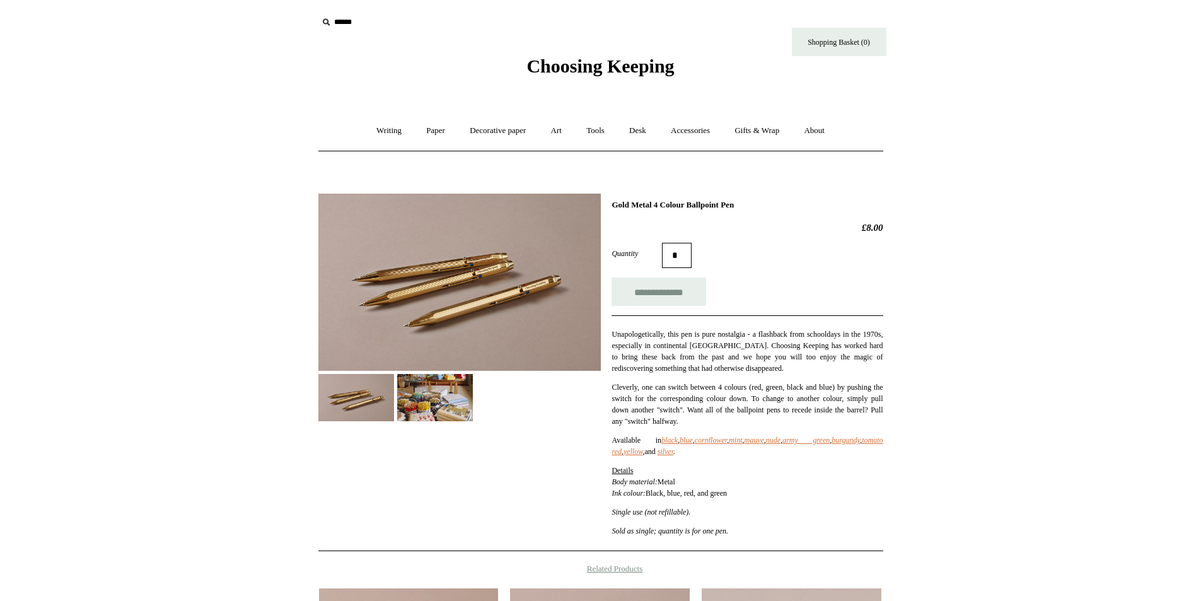
click at [479, 296] on img at bounding box center [459, 282] width 282 height 177
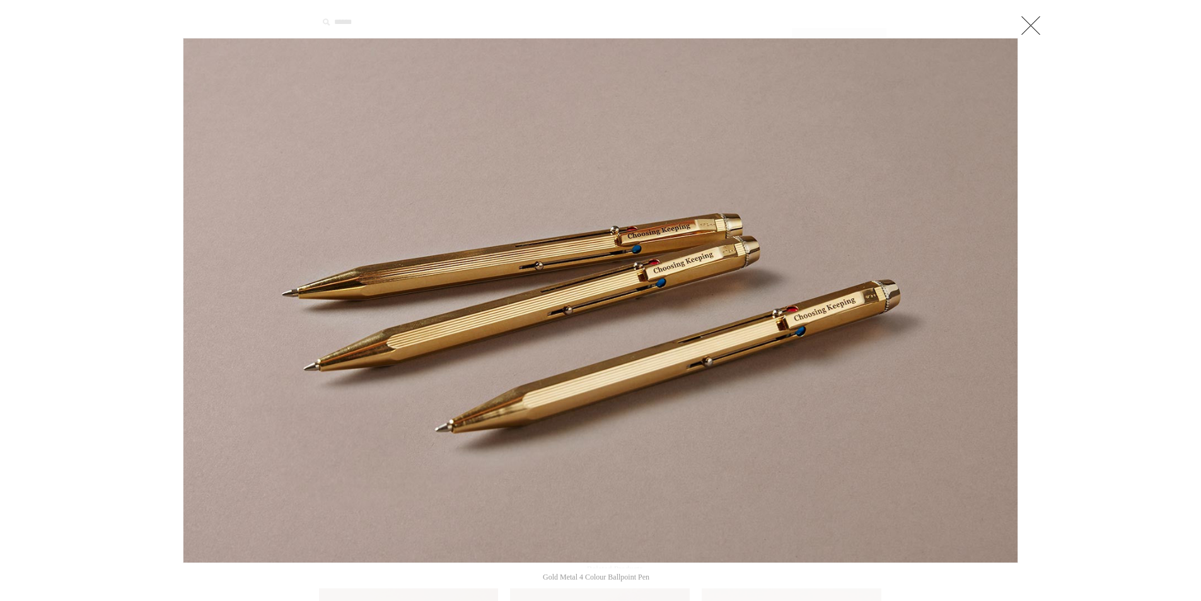
click at [1115, 285] on div at bounding box center [600, 476] width 1201 height 953
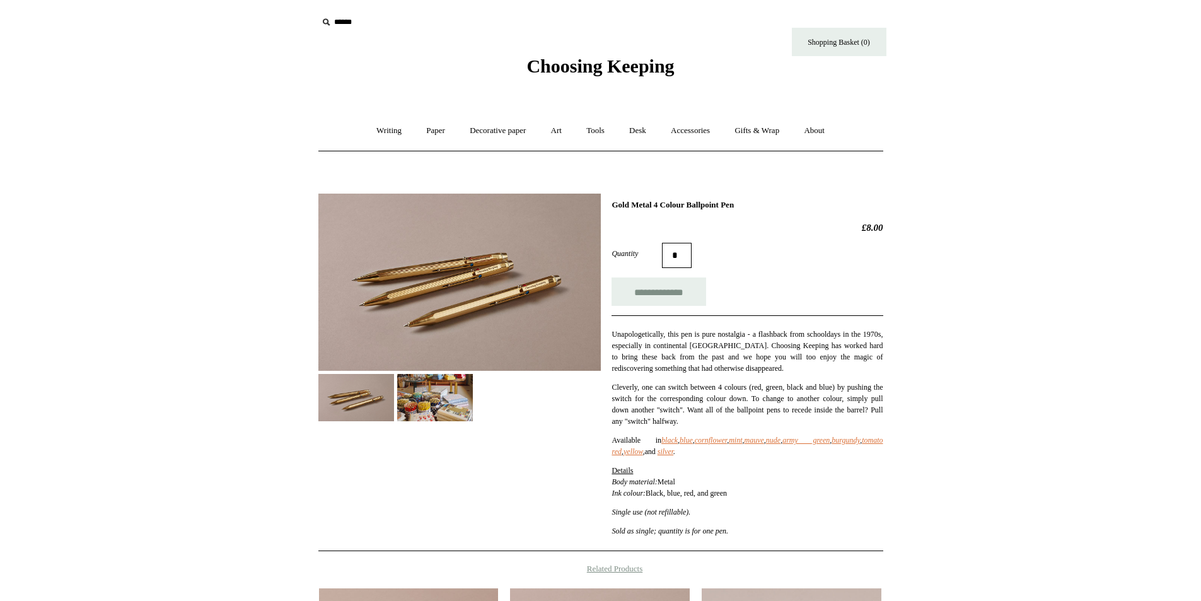
click at [586, 67] on span "Choosing Keeping" at bounding box center [600, 65] width 148 height 21
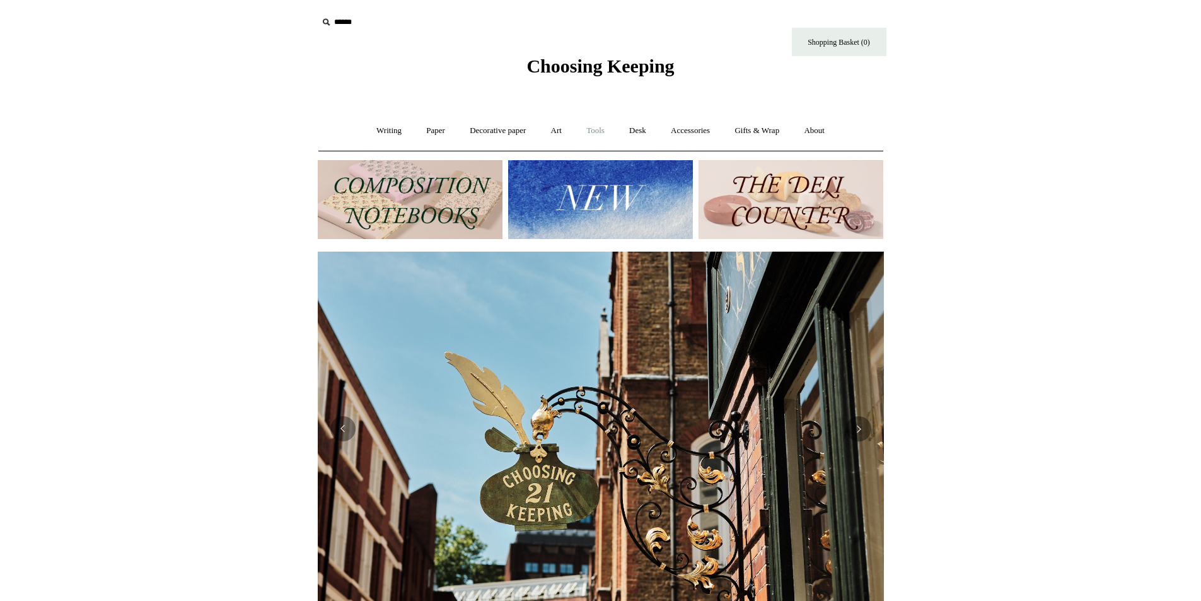
click at [598, 131] on link "Tools +" at bounding box center [595, 130] width 41 height 33
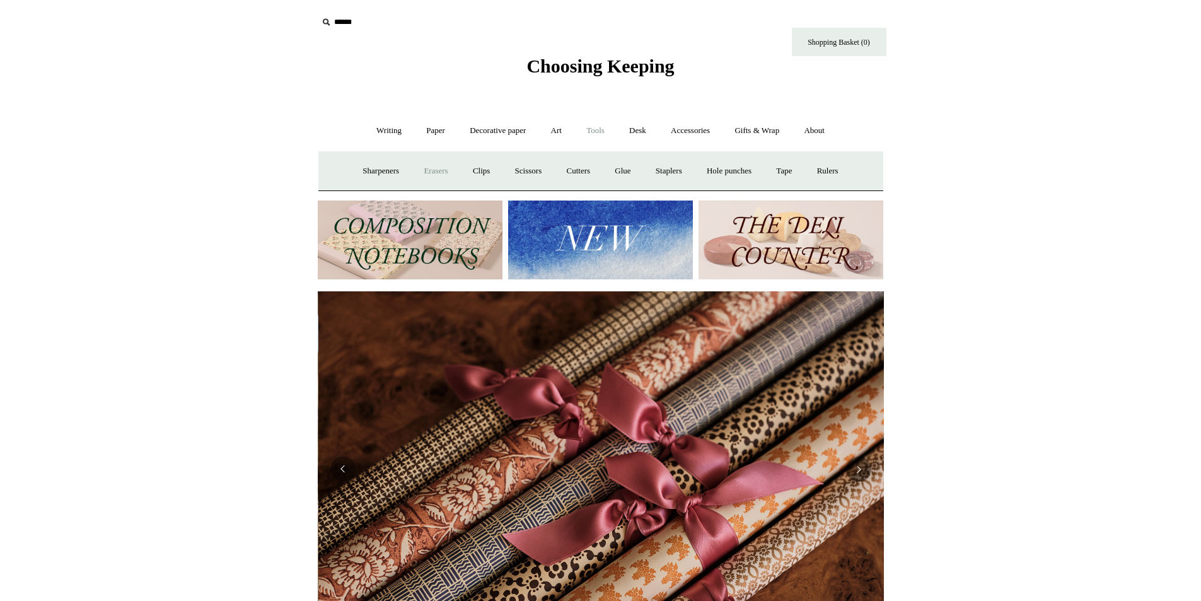
scroll to position [0, 1132]
click at [388, 175] on link "Sharpeners" at bounding box center [380, 170] width 59 height 33
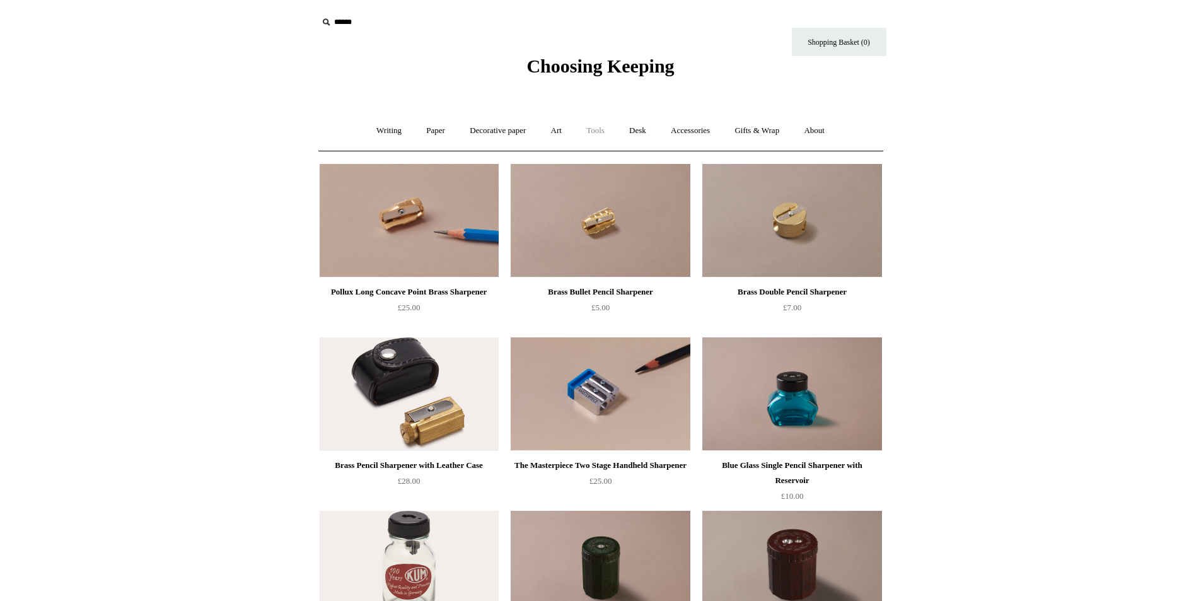
click at [600, 137] on link "Tools +" at bounding box center [595, 130] width 41 height 33
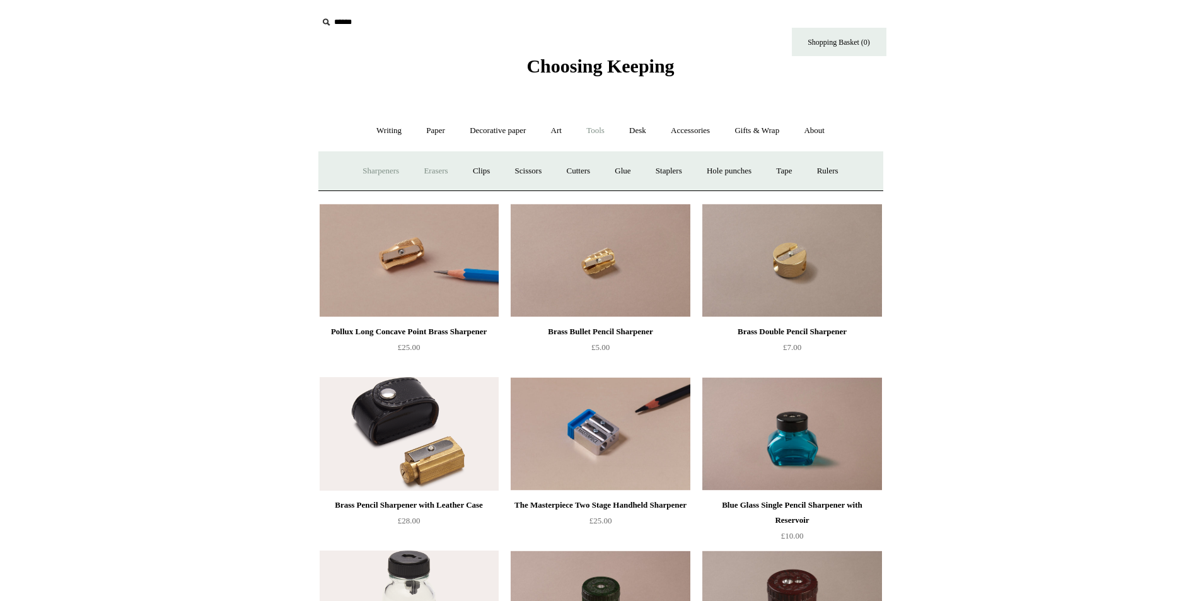
click at [431, 171] on link "Erasers" at bounding box center [435, 170] width 47 height 33
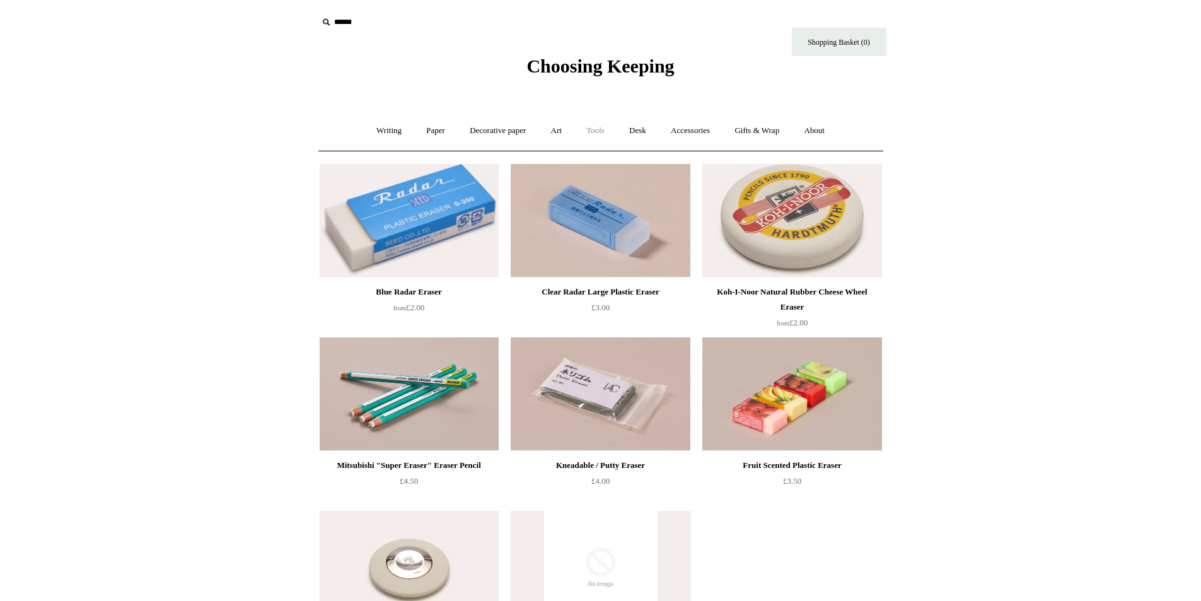
click at [598, 132] on link "Tools +" at bounding box center [595, 130] width 41 height 33
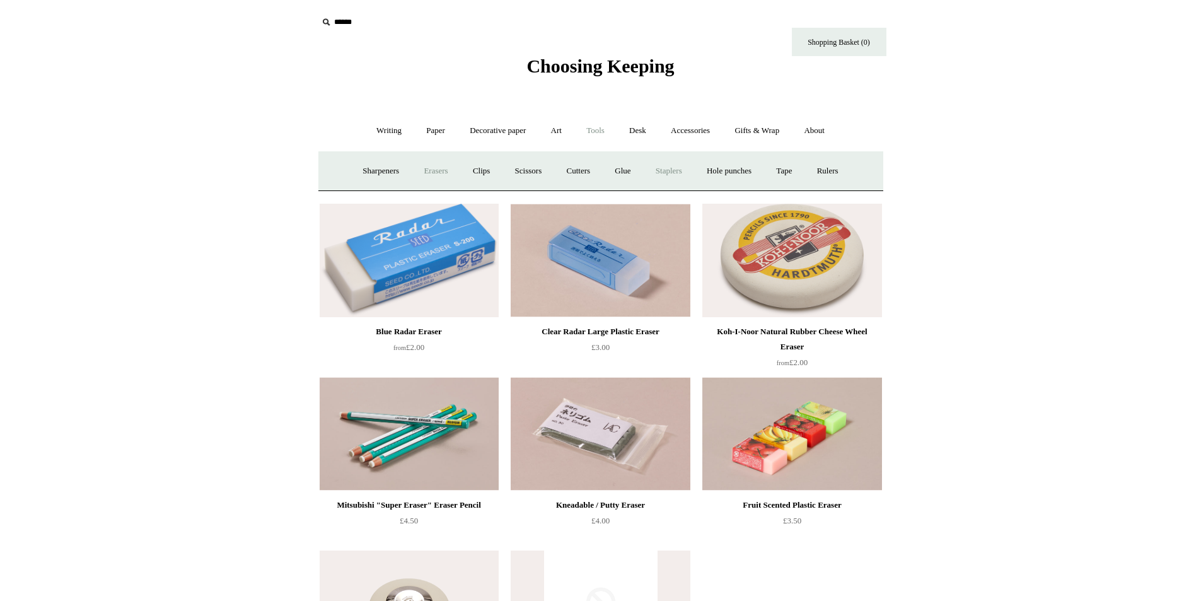
click at [661, 167] on link "Staplers +" at bounding box center [668, 170] width 49 height 33
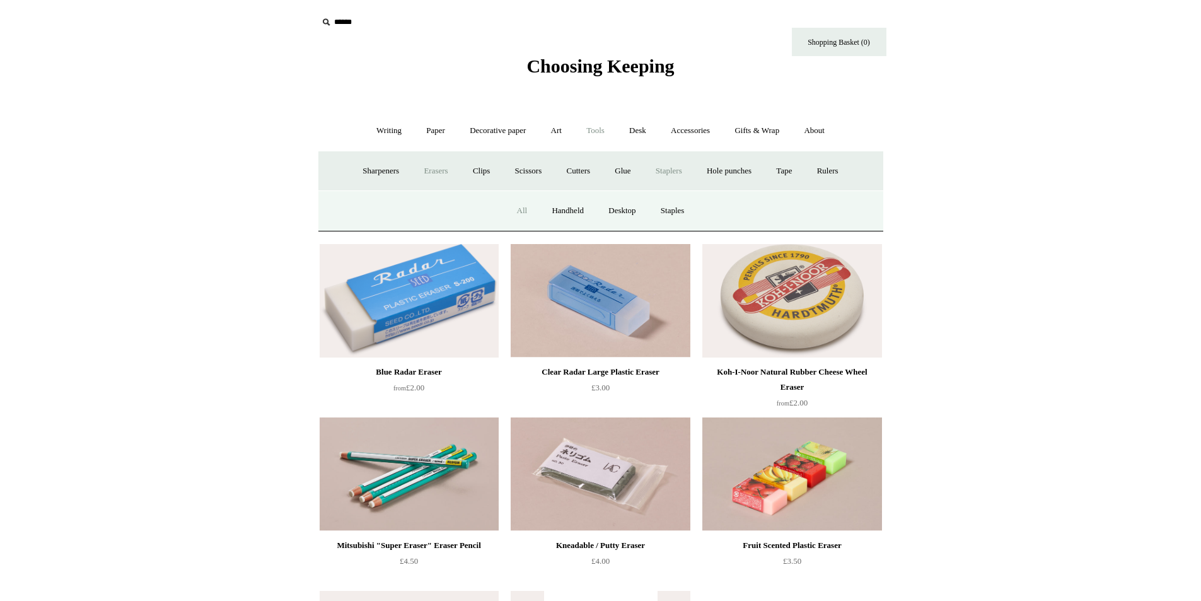
click at [517, 214] on link "All" at bounding box center [522, 210] width 33 height 33
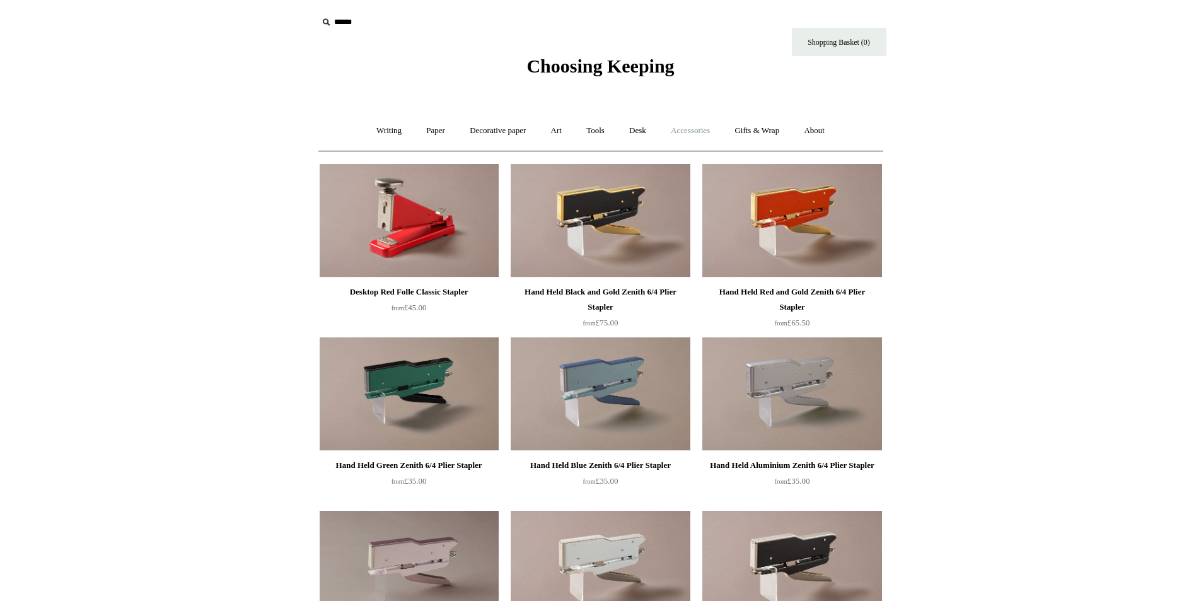
click at [697, 127] on link "Accessories +" at bounding box center [690, 130] width 62 height 33
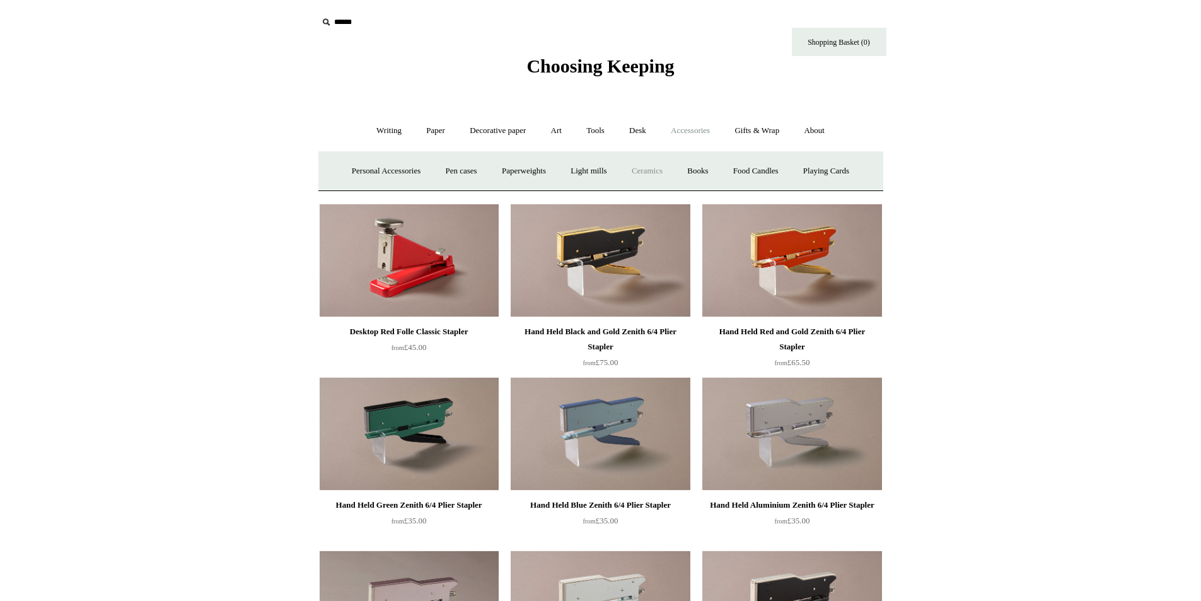
click at [664, 179] on link "Ceramics +" at bounding box center [647, 170] width 54 height 33
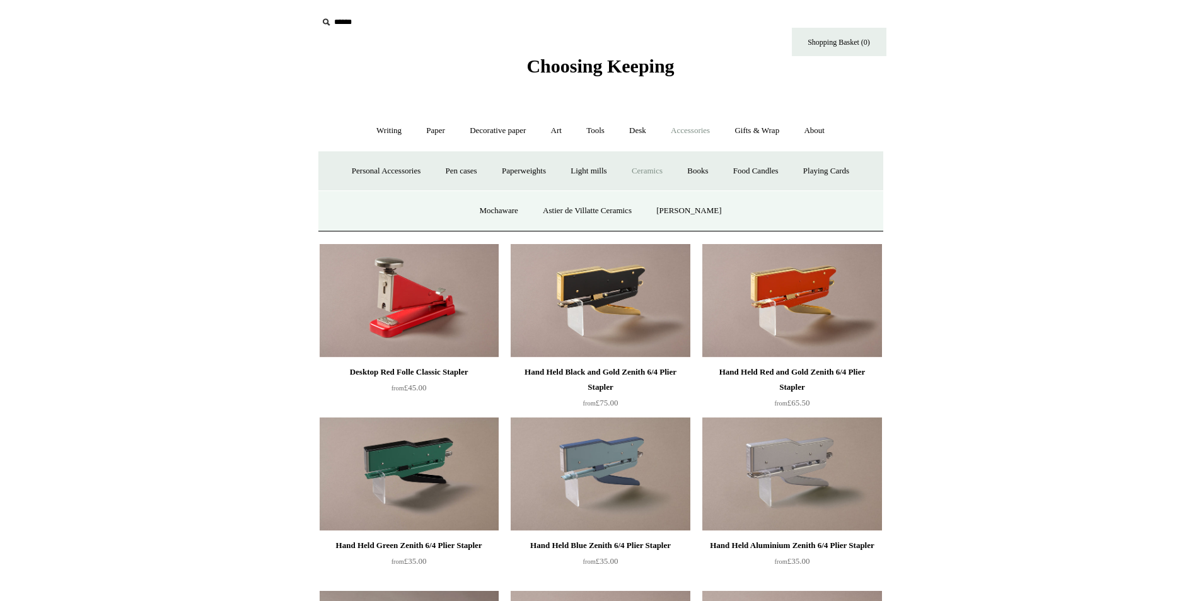
click at [656, 171] on link "Ceramics -" at bounding box center [647, 170] width 54 height 33
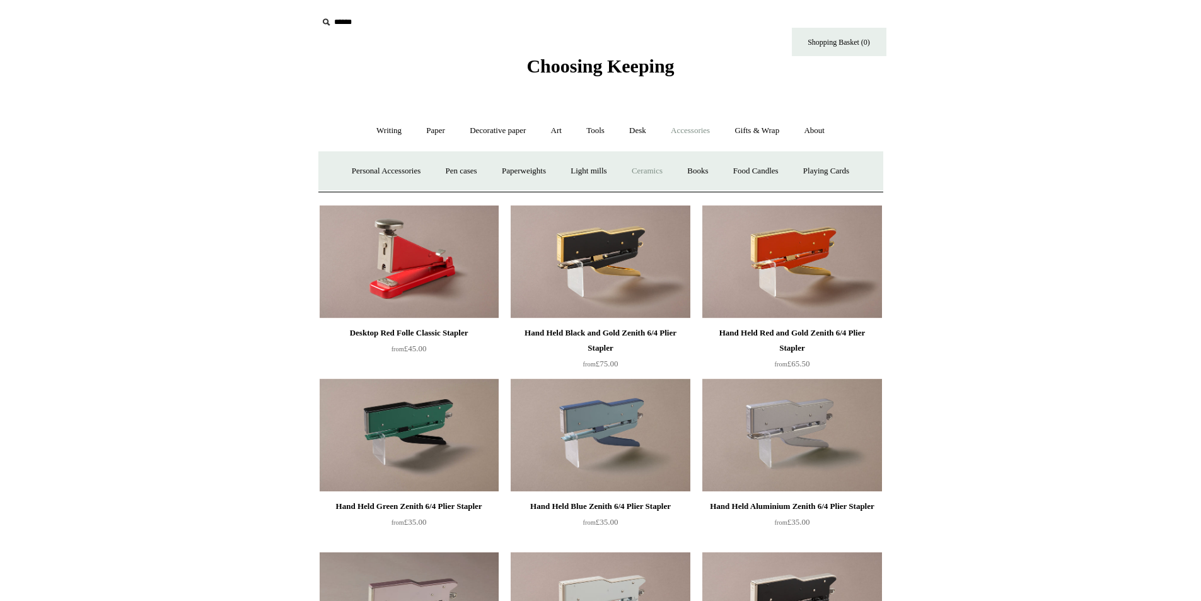
click at [656, 171] on link "Ceramics +" at bounding box center [647, 170] width 54 height 33
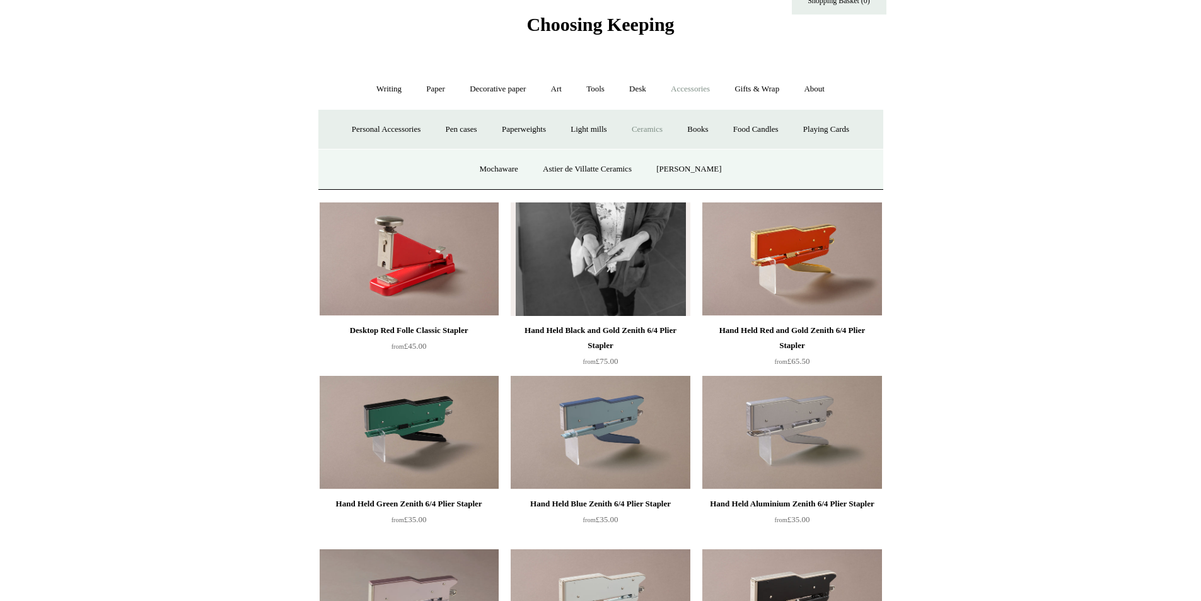
scroll to position [63, 0]
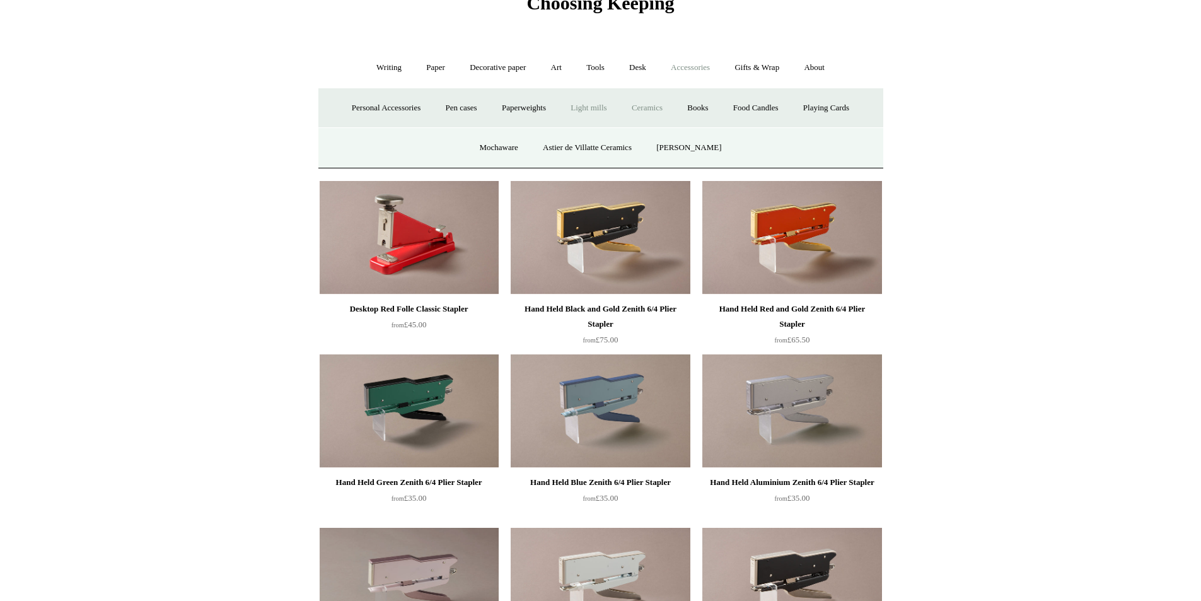
click at [598, 112] on link "Light mills" at bounding box center [588, 107] width 59 height 33
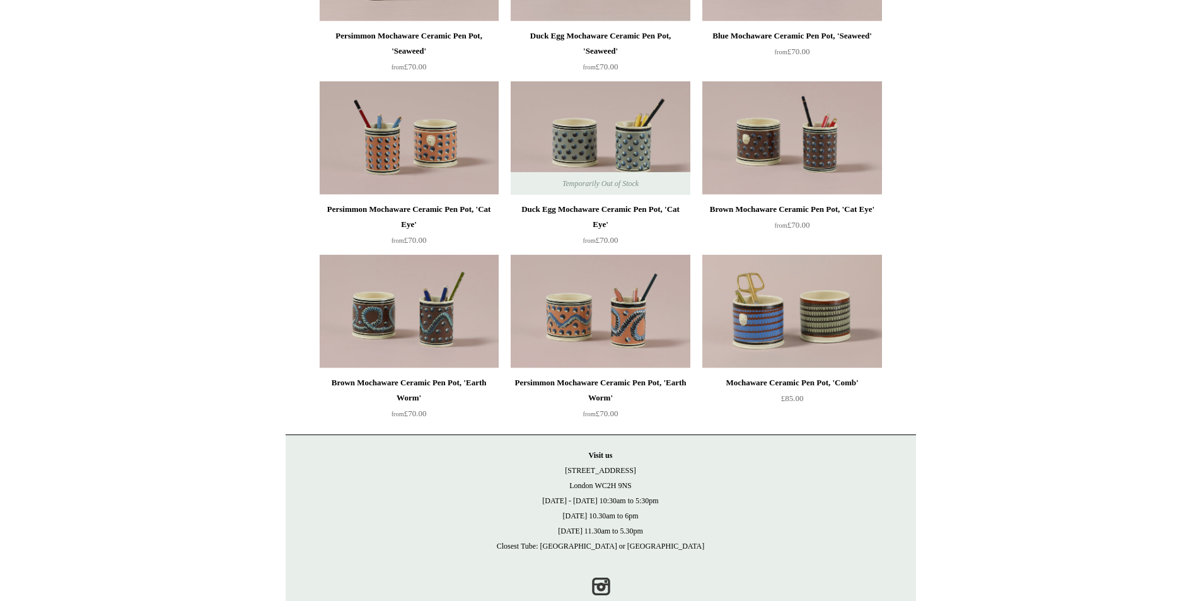
scroll to position [287, 0]
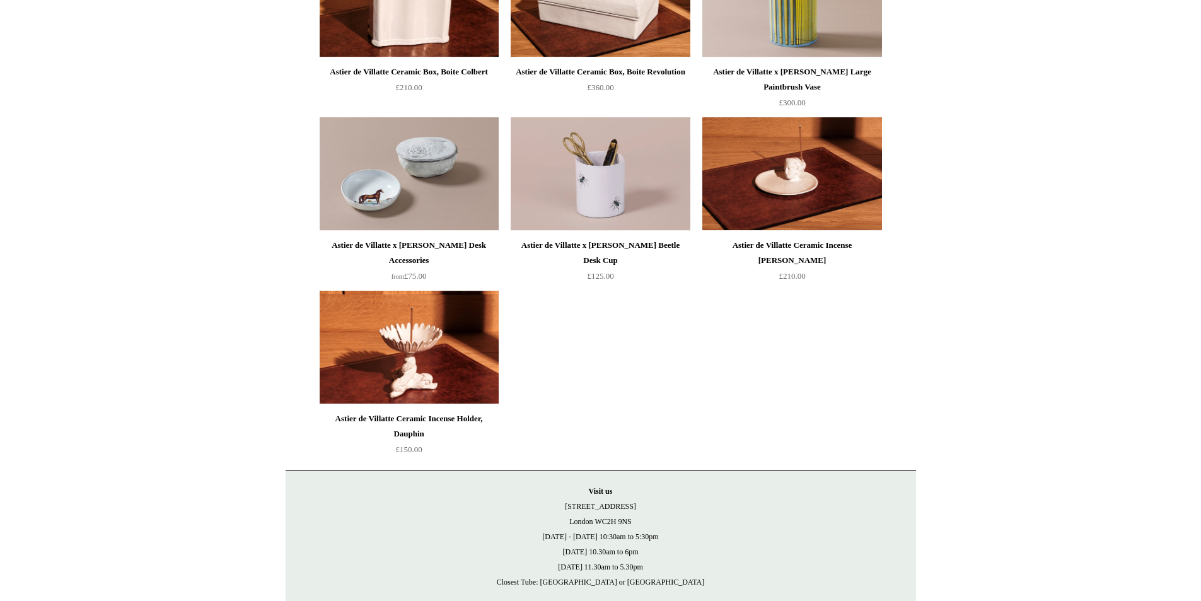
scroll to position [567, 0]
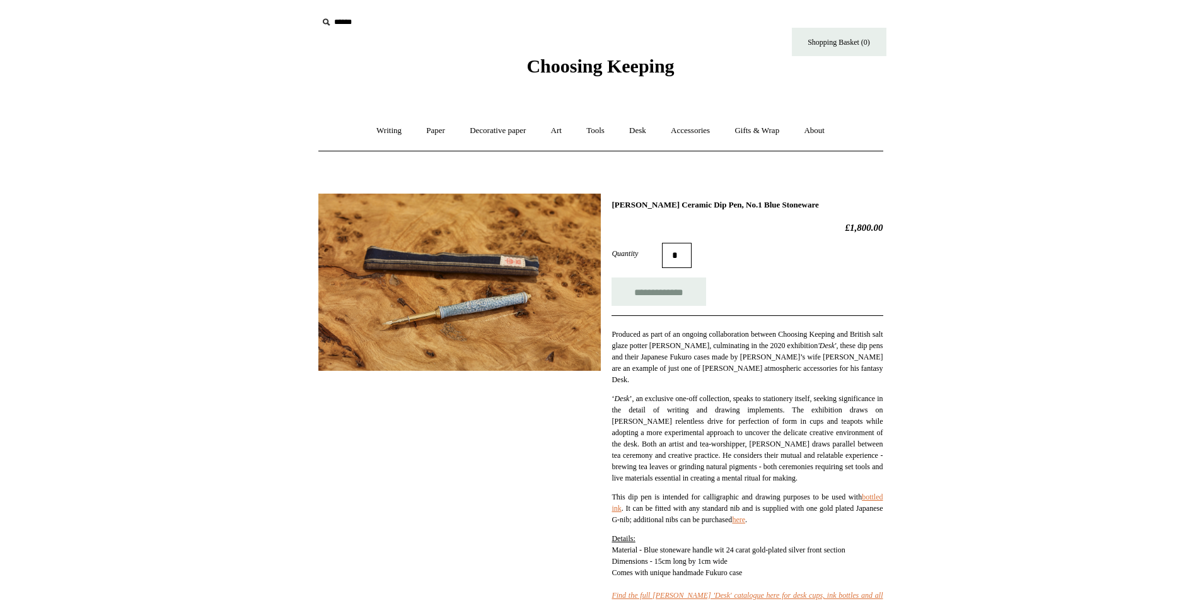
click at [380, 324] on img at bounding box center [459, 282] width 282 height 177
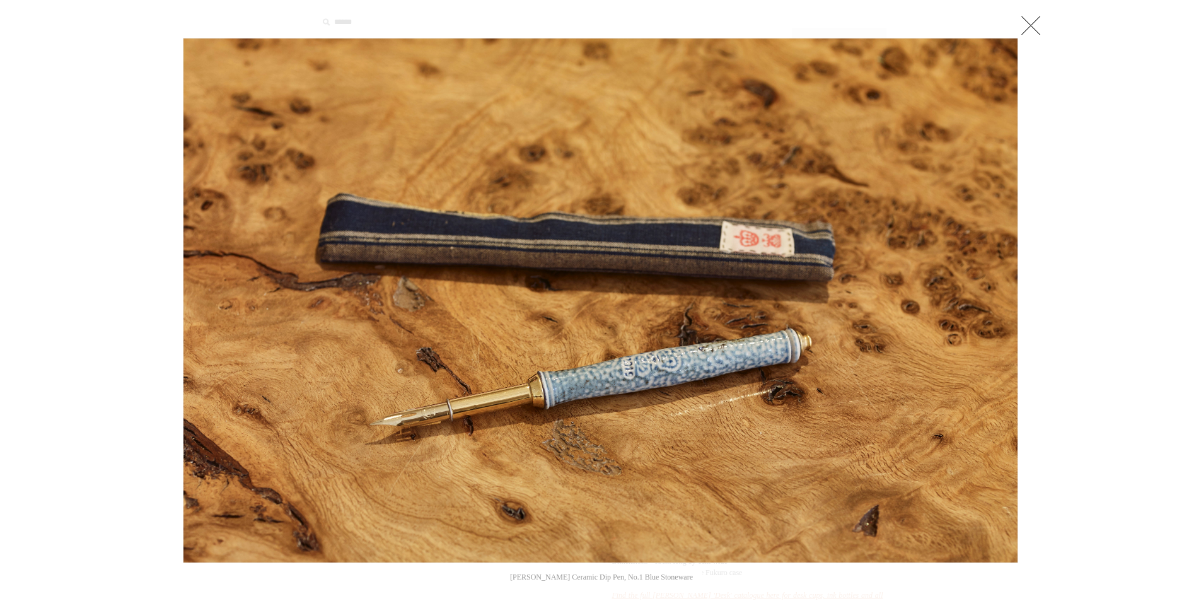
click at [1038, 15] on link at bounding box center [1030, 25] width 25 height 25
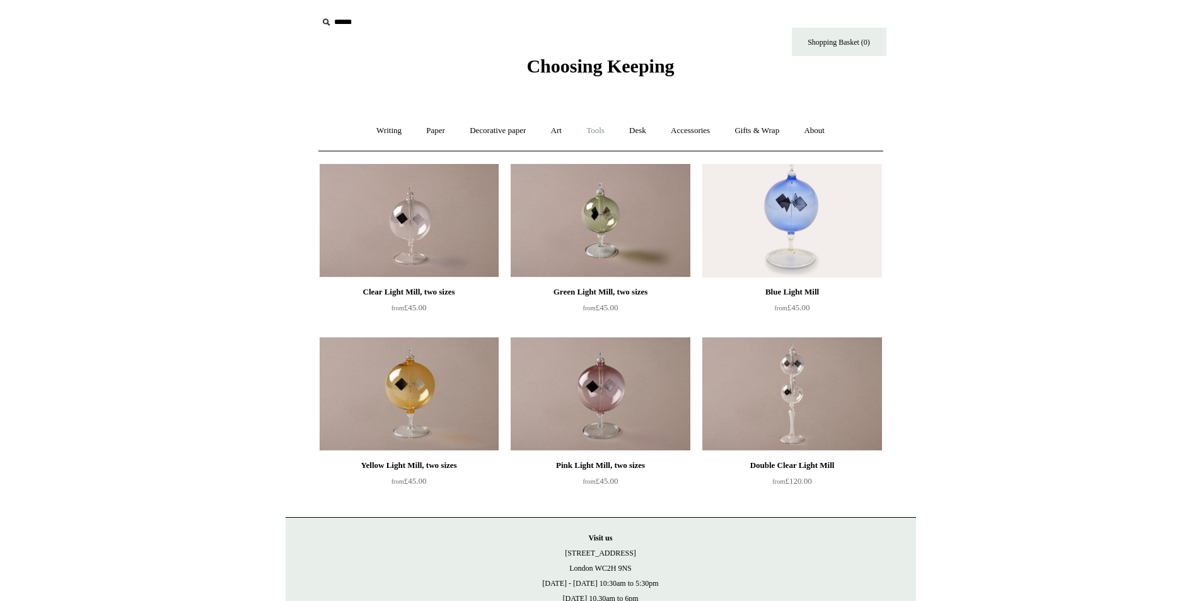
click at [607, 129] on link "Tools +" at bounding box center [595, 130] width 41 height 33
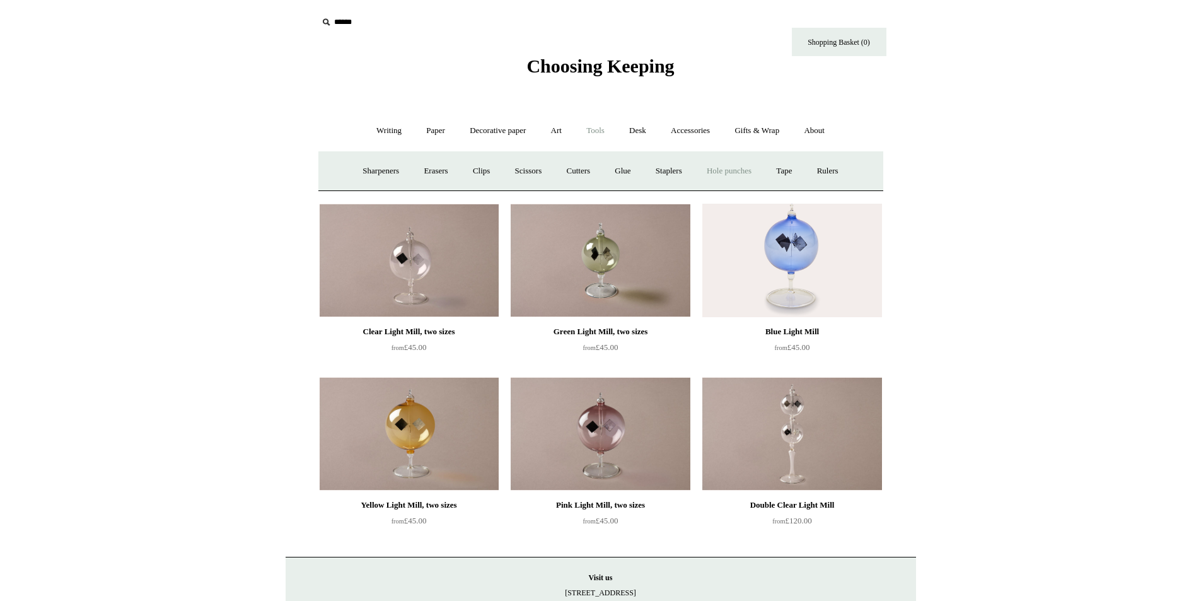
click at [727, 175] on link "Hole punches" at bounding box center [728, 170] width 67 height 33
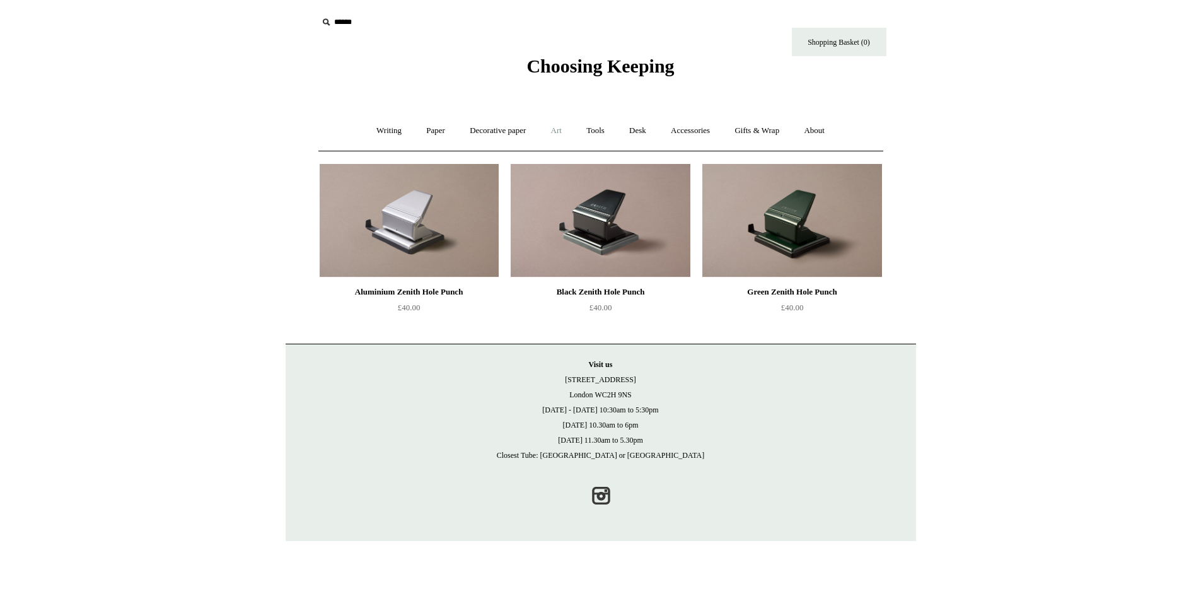
click at [562, 129] on link "Art +" at bounding box center [556, 130] width 33 height 33
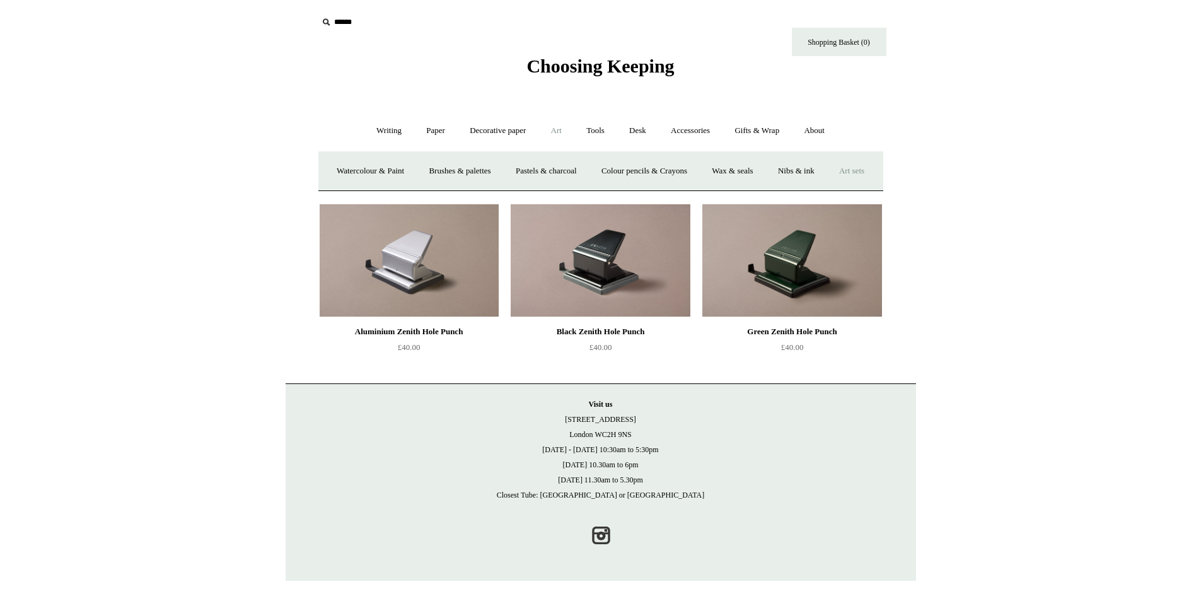
click at [828, 188] on link "Art sets" at bounding box center [852, 170] width 48 height 33
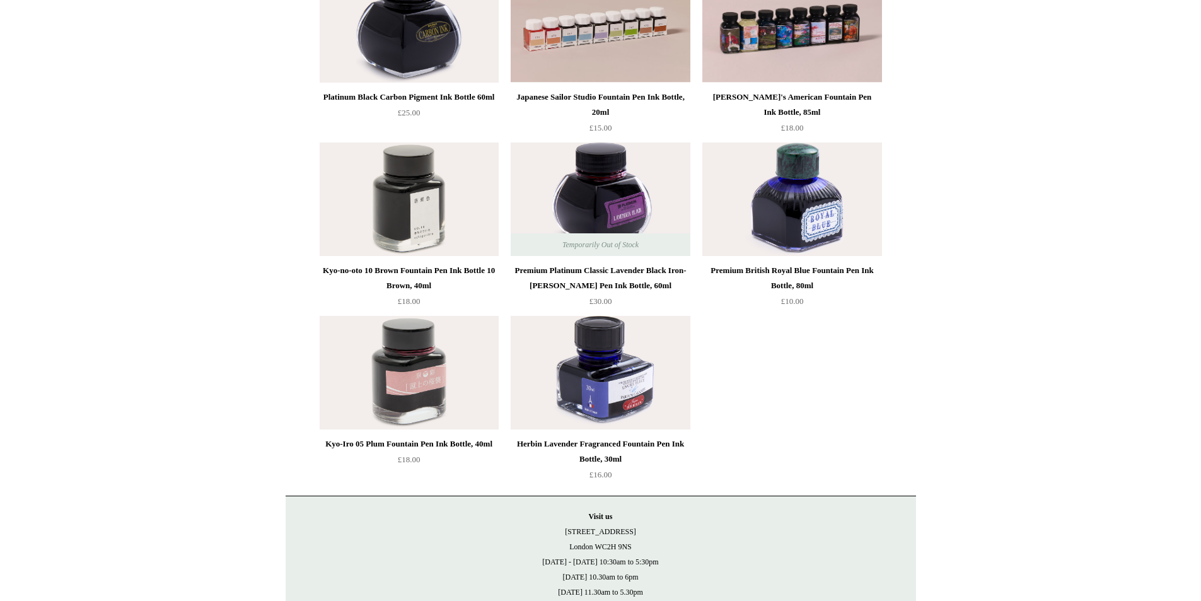
scroll to position [634, 0]
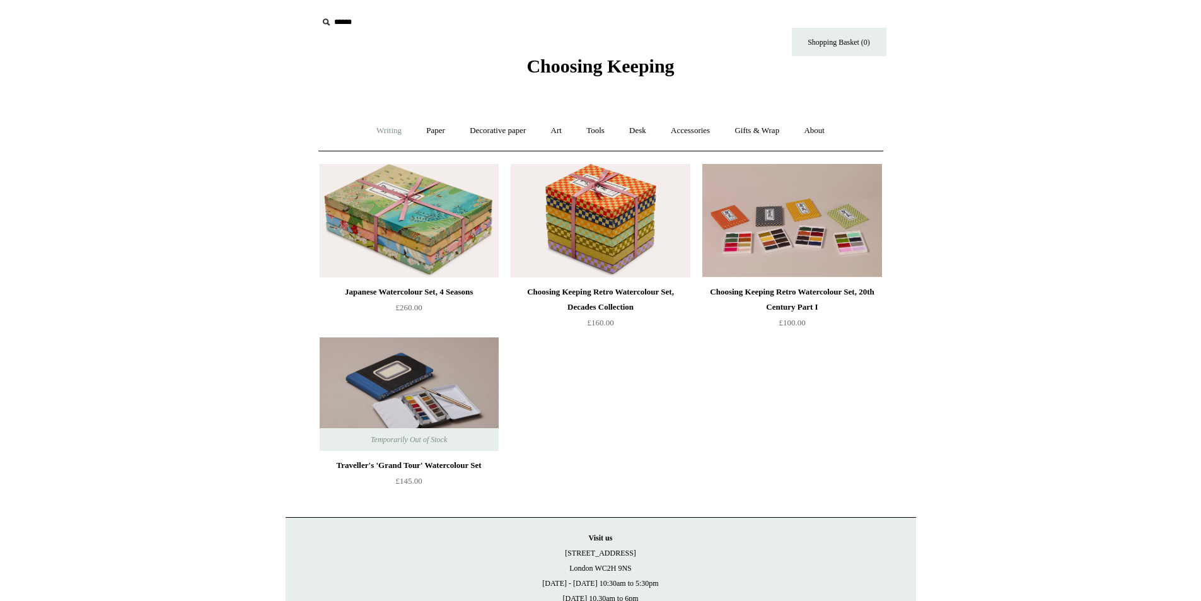
click at [365, 122] on link "Writing +" at bounding box center [389, 130] width 48 height 33
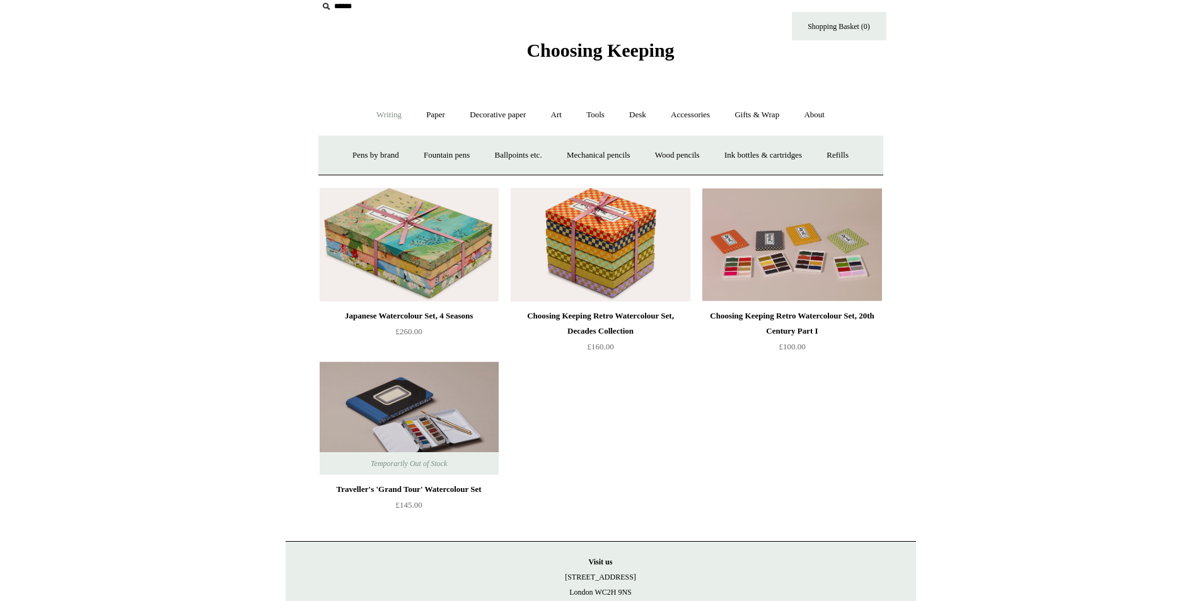
scroll to position [63, 0]
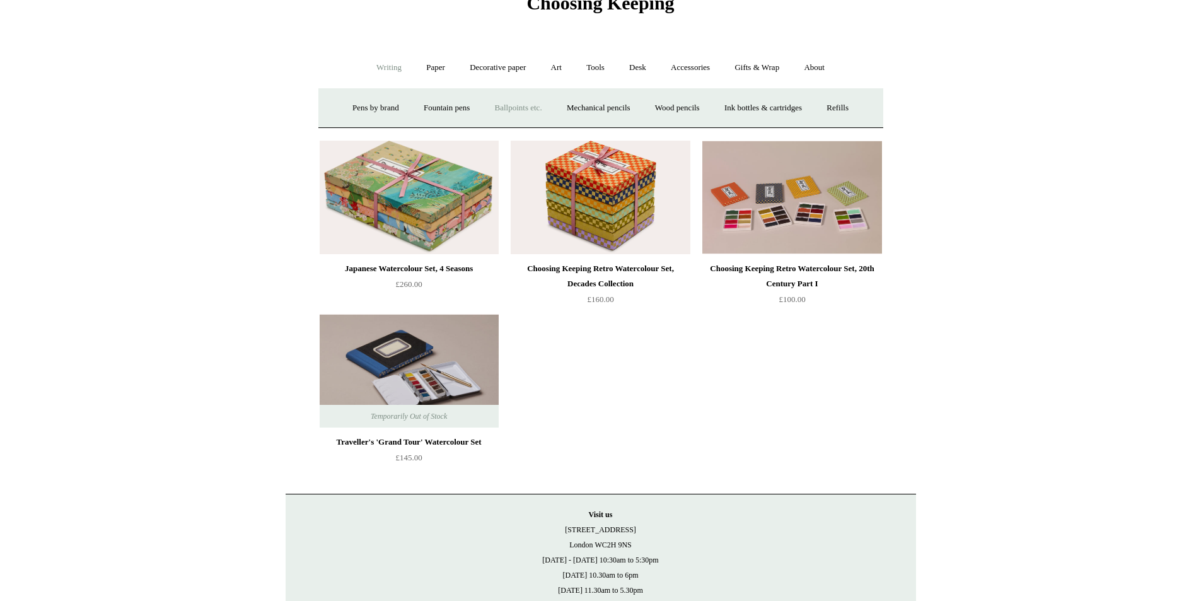
click at [508, 98] on link "Ballpoints etc. +" at bounding box center [519, 107] width 70 height 33
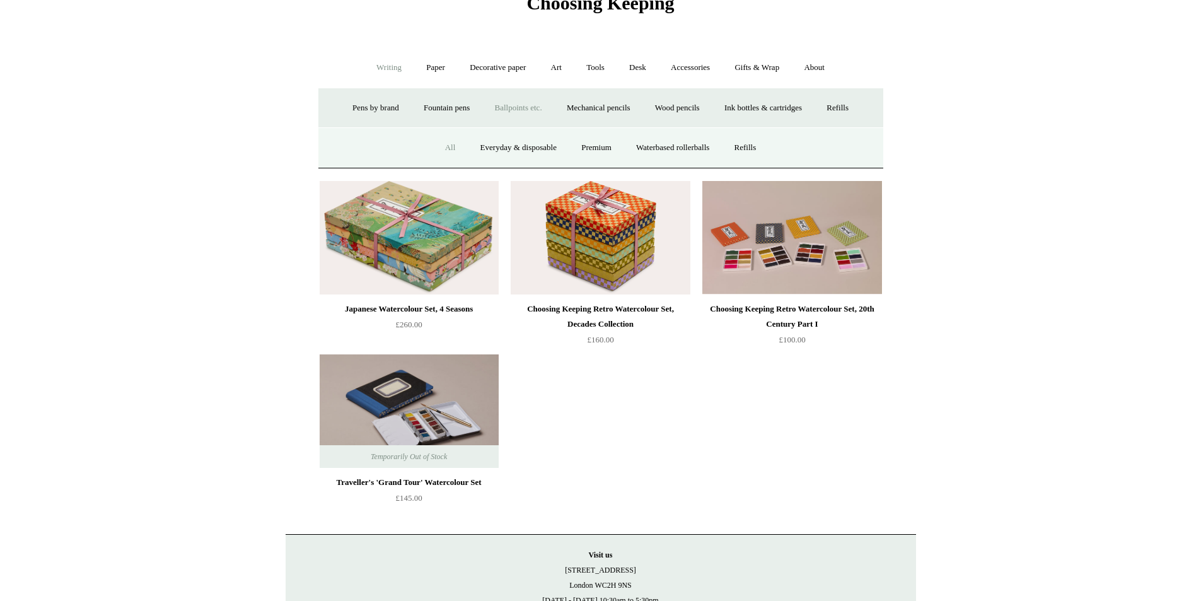
click at [446, 148] on link "All" at bounding box center [450, 147] width 33 height 33
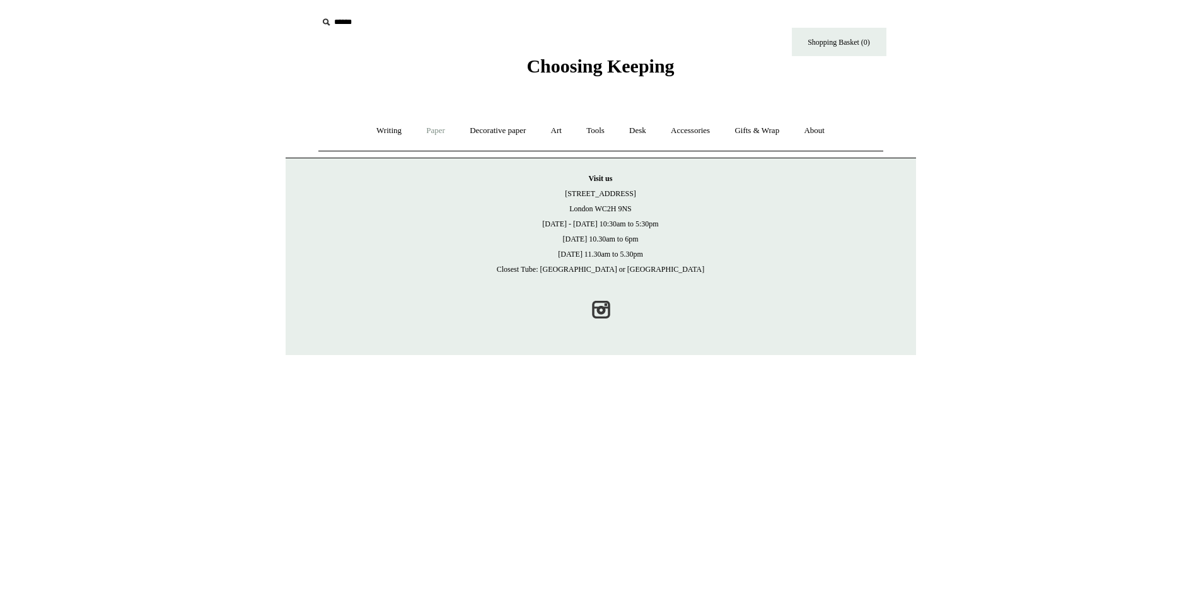
click at [434, 134] on link "Paper +" at bounding box center [436, 130] width 42 height 33
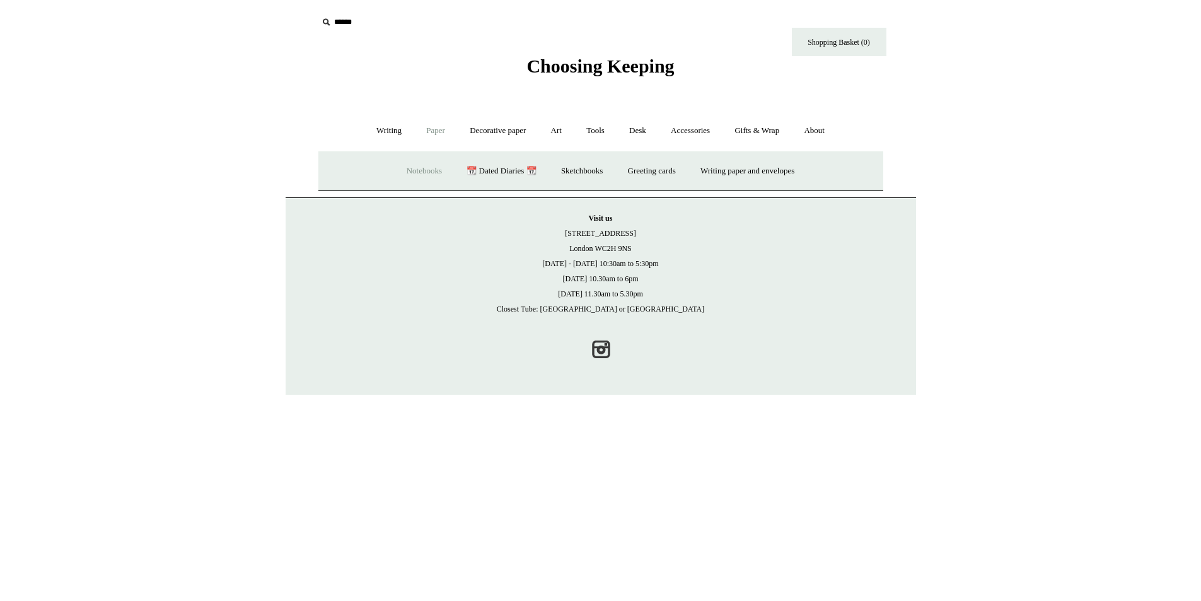
click at [409, 171] on link "Notebooks +" at bounding box center [424, 170] width 58 height 33
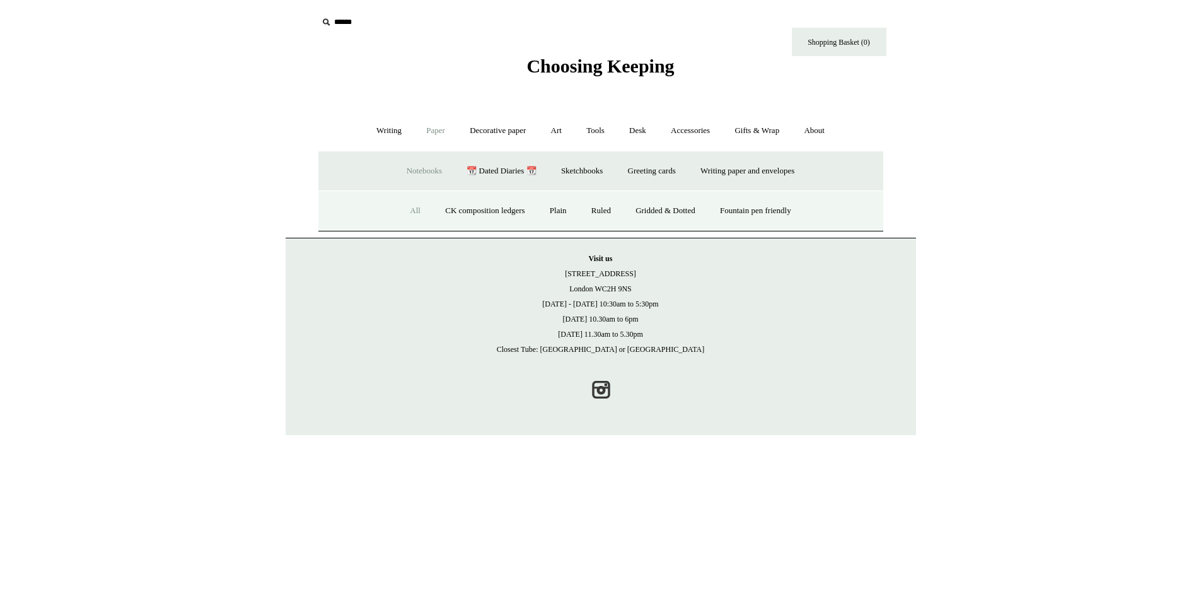
click at [411, 211] on link "All" at bounding box center [414, 210] width 33 height 33
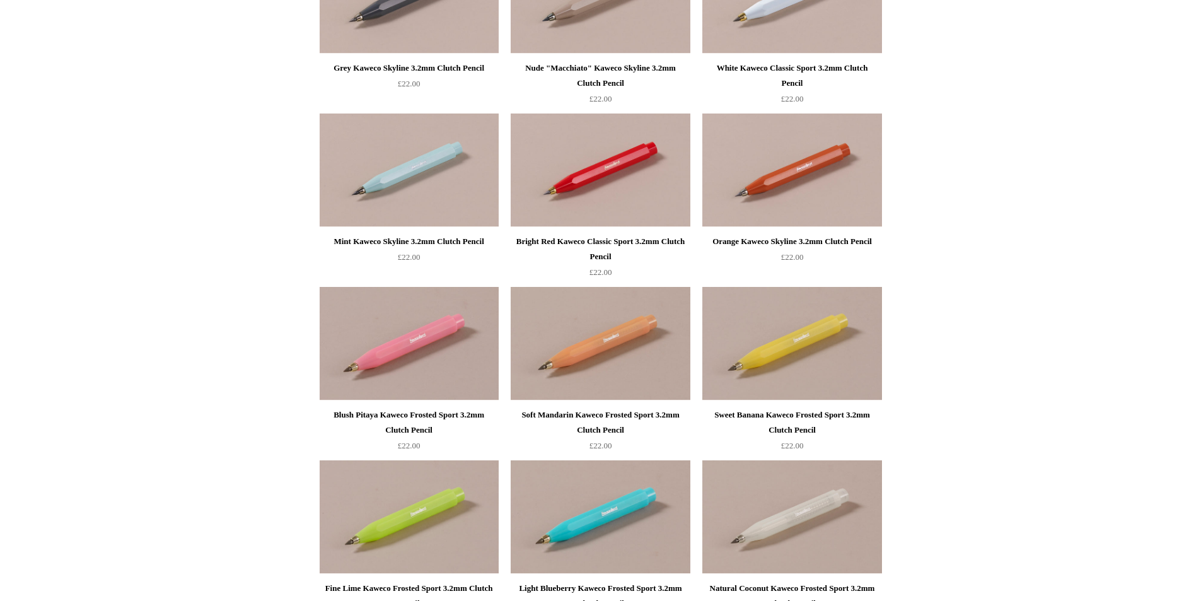
scroll to position [508, 0]
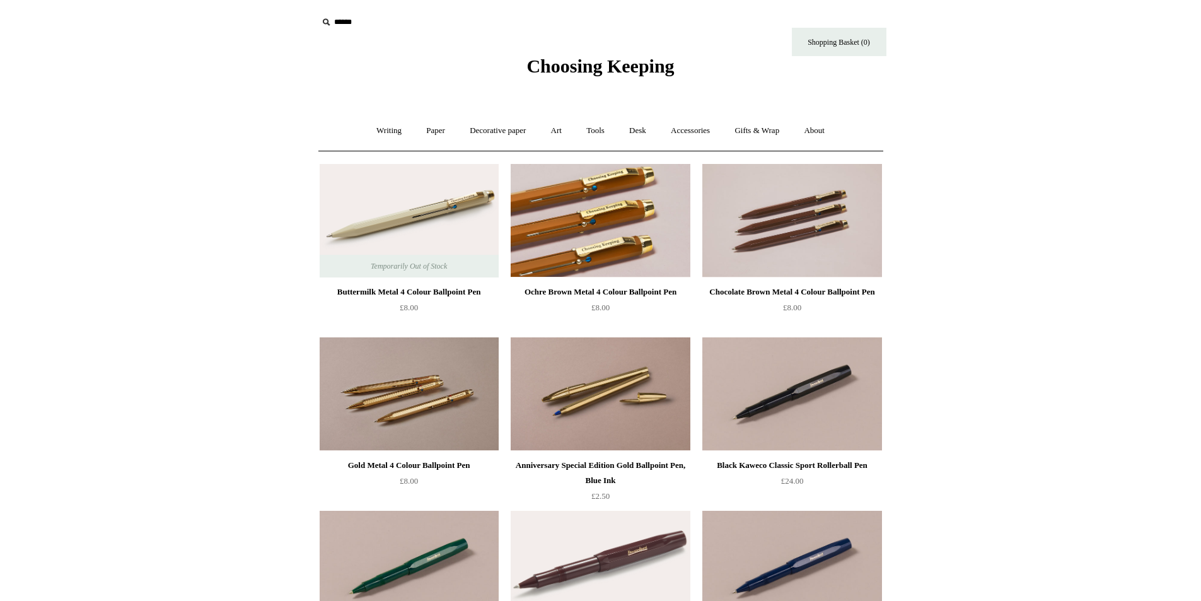
click at [647, 206] on img at bounding box center [600, 220] width 179 height 113
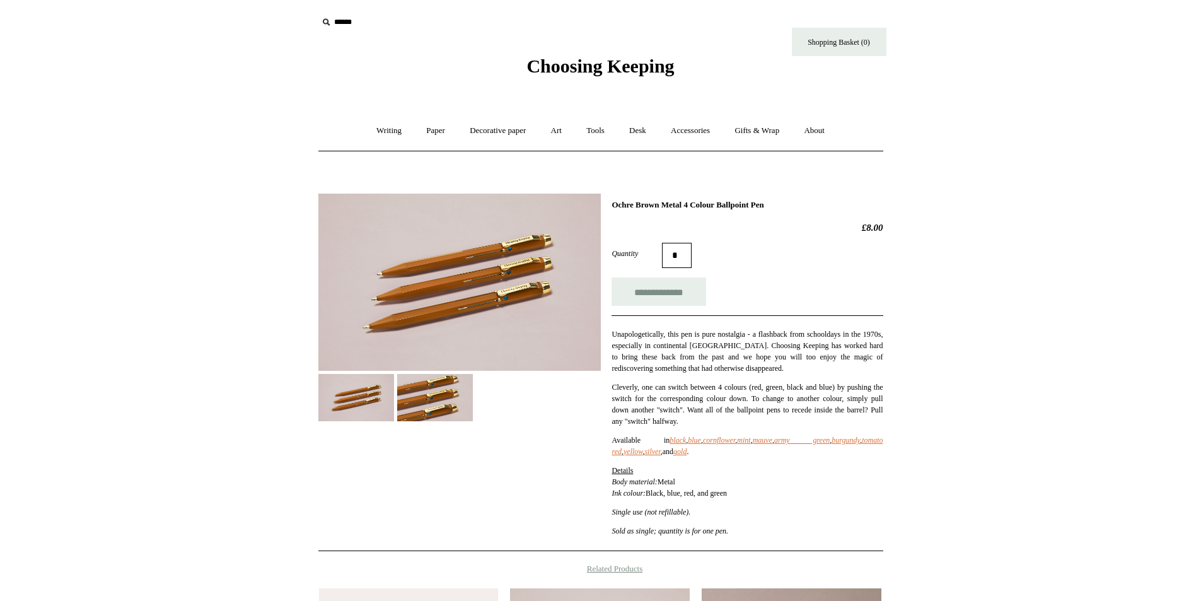
click at [443, 377] on img at bounding box center [435, 397] width 76 height 47
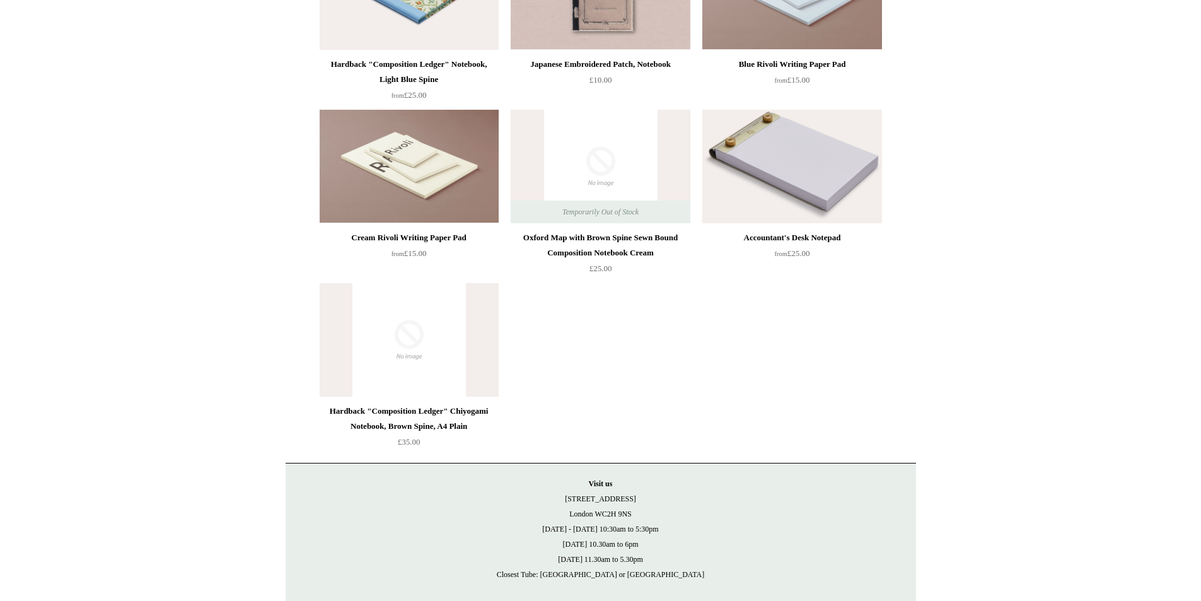
scroll to position [7187, 0]
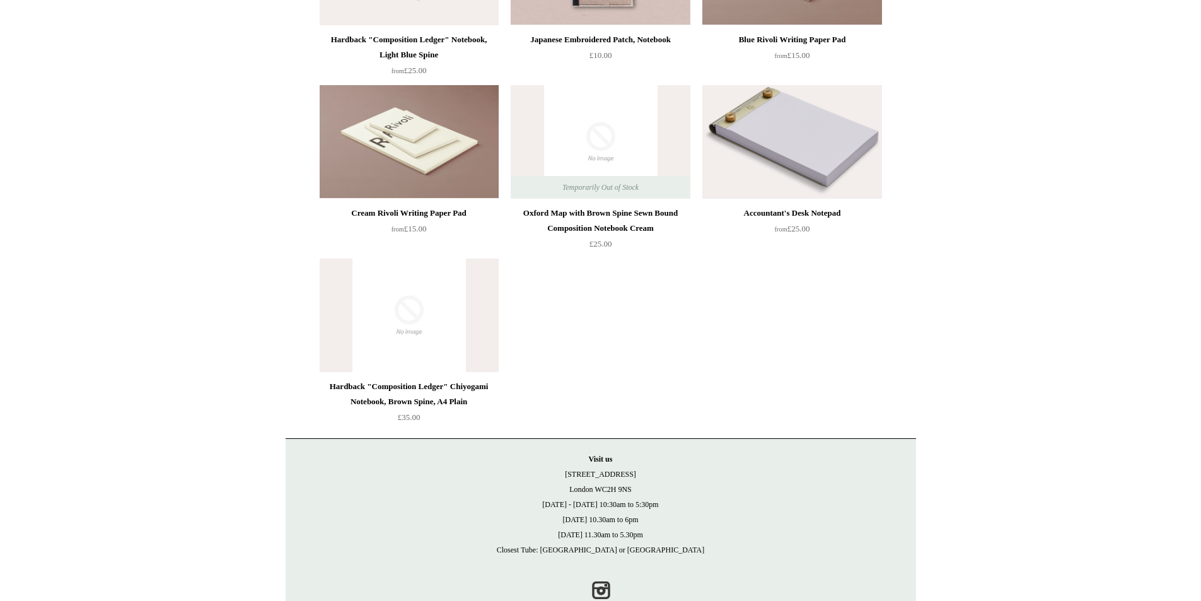
click at [439, 137] on img at bounding box center [409, 141] width 179 height 113
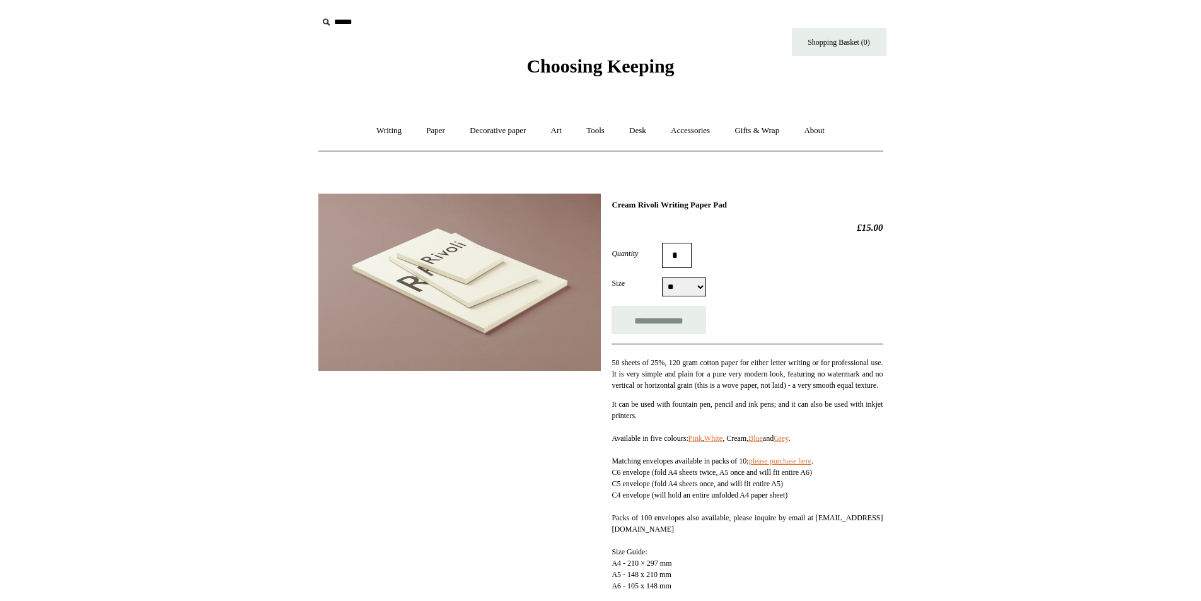
click at [499, 265] on img at bounding box center [459, 282] width 282 height 177
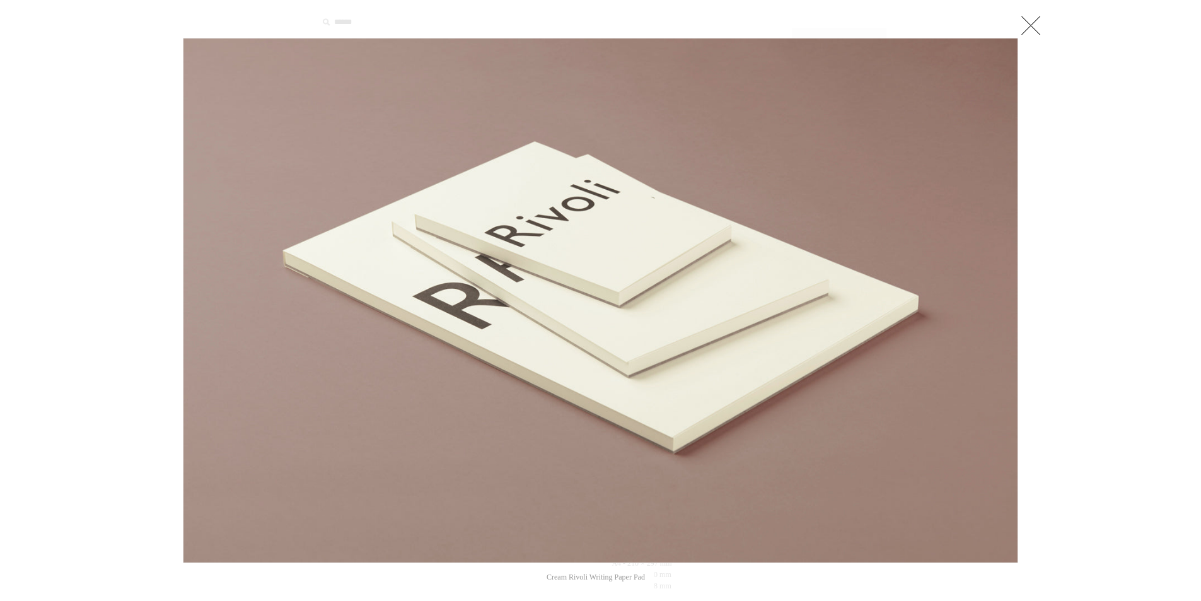
click at [1036, 308] on div at bounding box center [600, 509] width 1201 height 1019
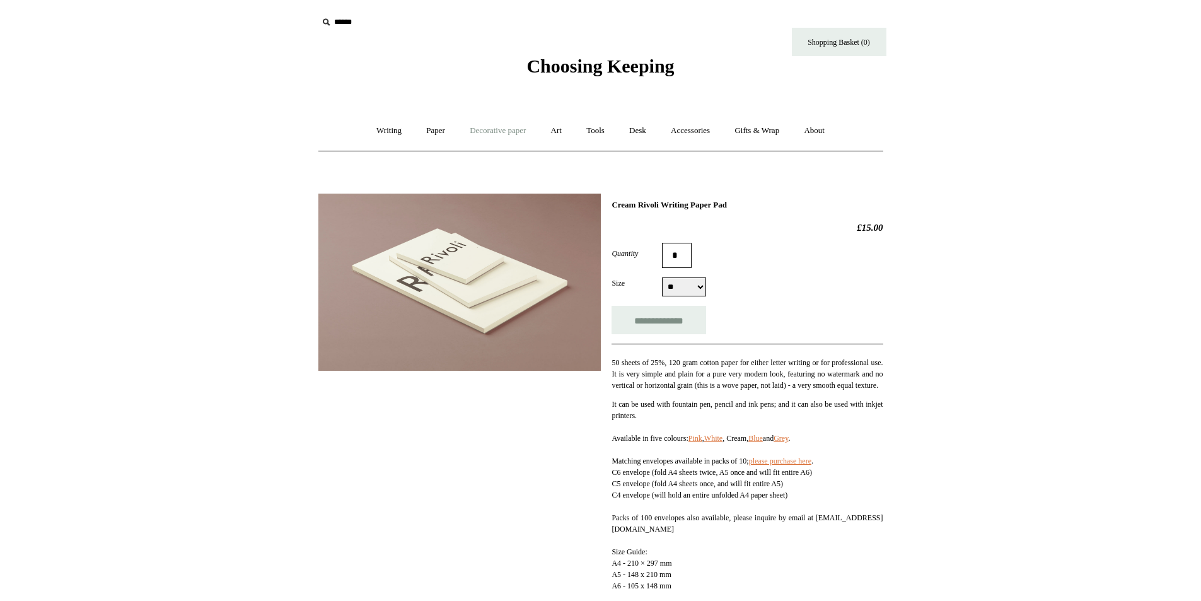
click at [485, 136] on link "Decorative paper +" at bounding box center [497, 130] width 79 height 33
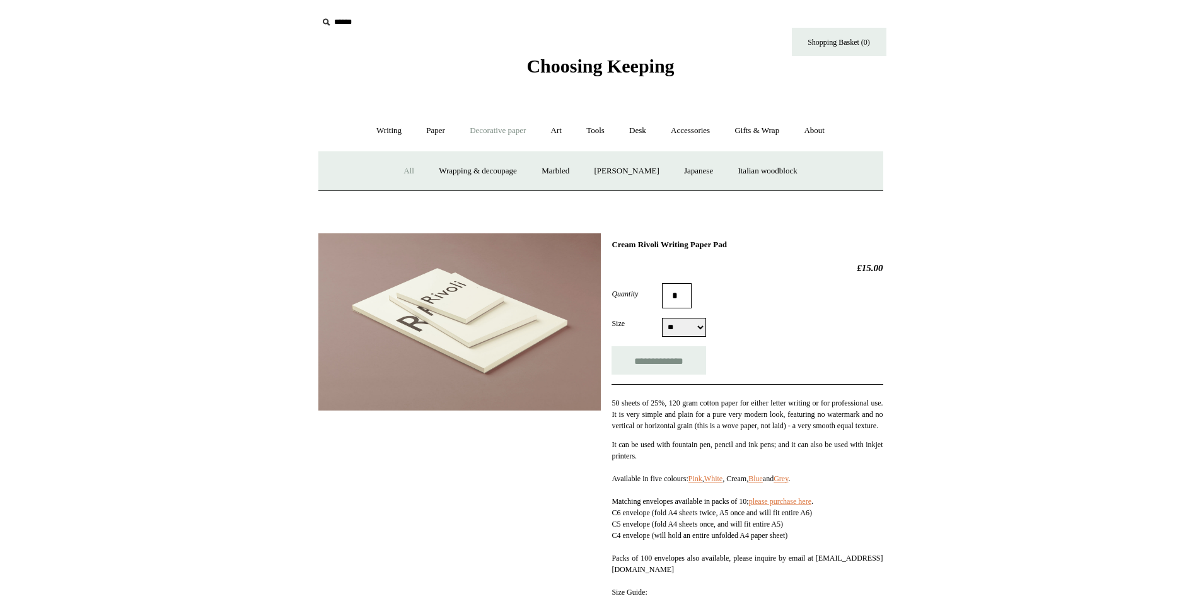
click at [402, 164] on link "All" at bounding box center [408, 170] width 33 height 33
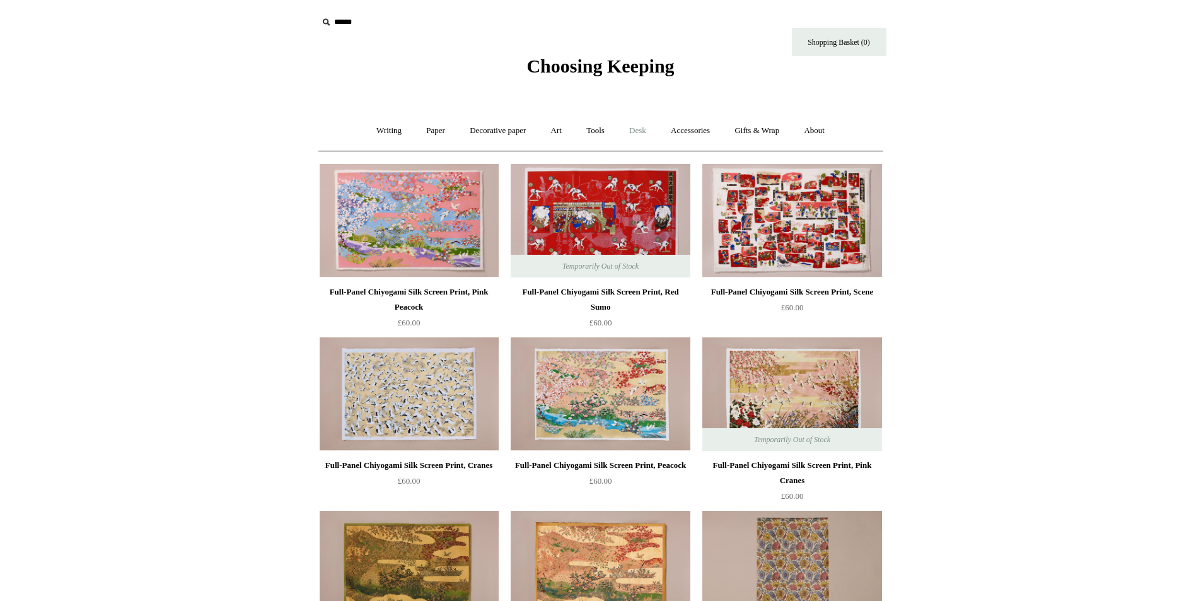
click at [630, 127] on link "Desk +" at bounding box center [638, 130] width 40 height 33
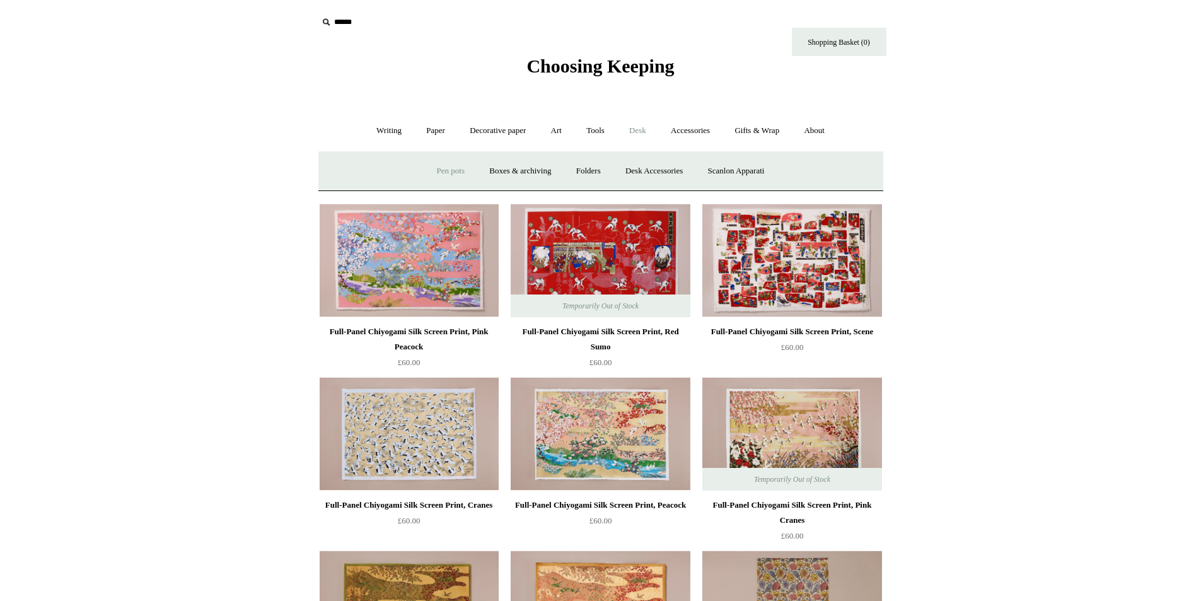
click at [451, 170] on link "Pen pots" at bounding box center [451, 170] width 50 height 33
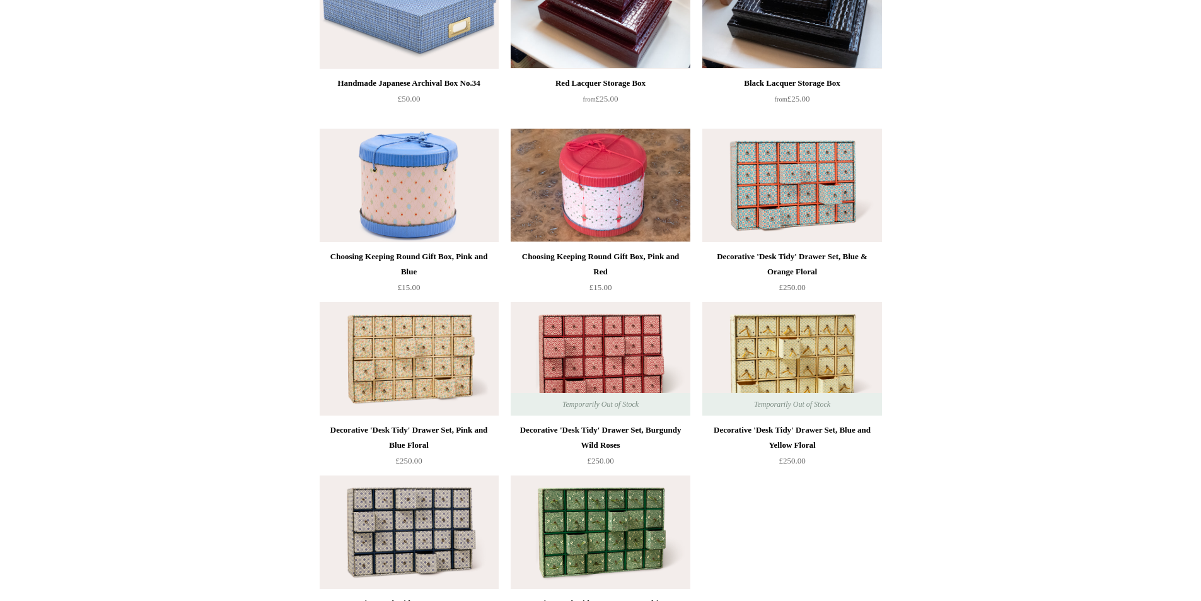
scroll to position [1576, 0]
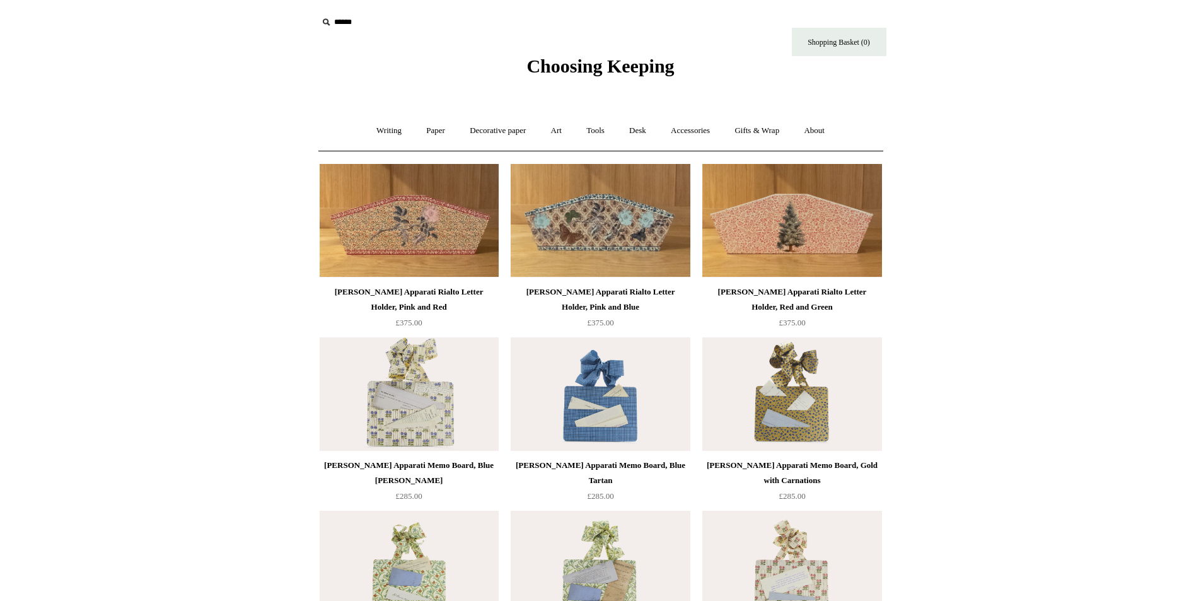
click at [385, 210] on img at bounding box center [409, 220] width 179 height 113
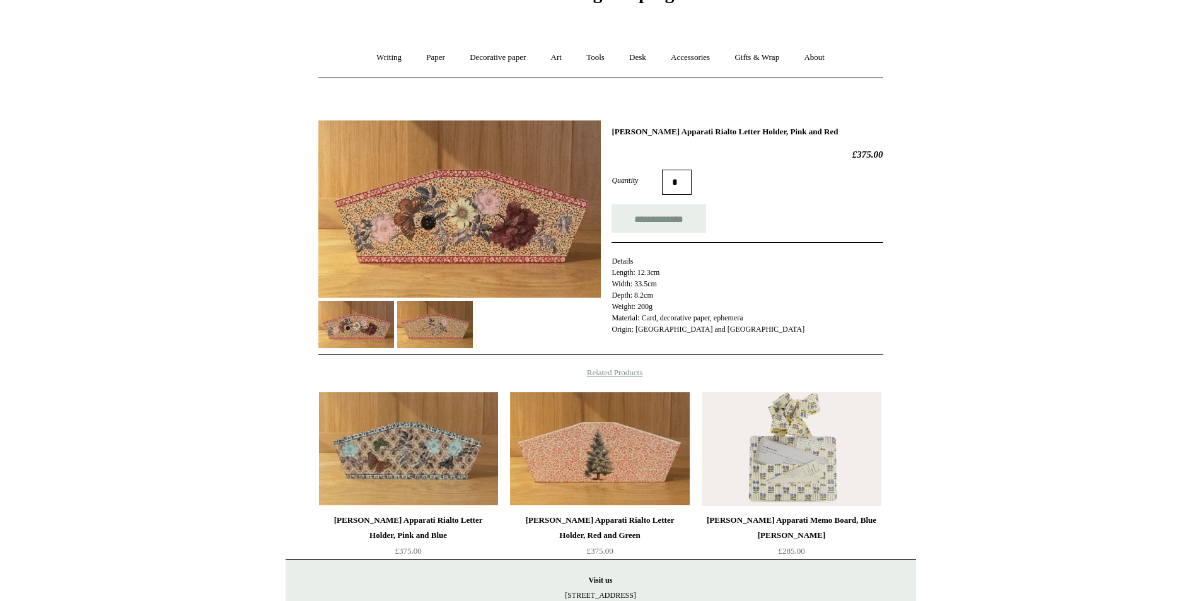
scroll to position [189, 0]
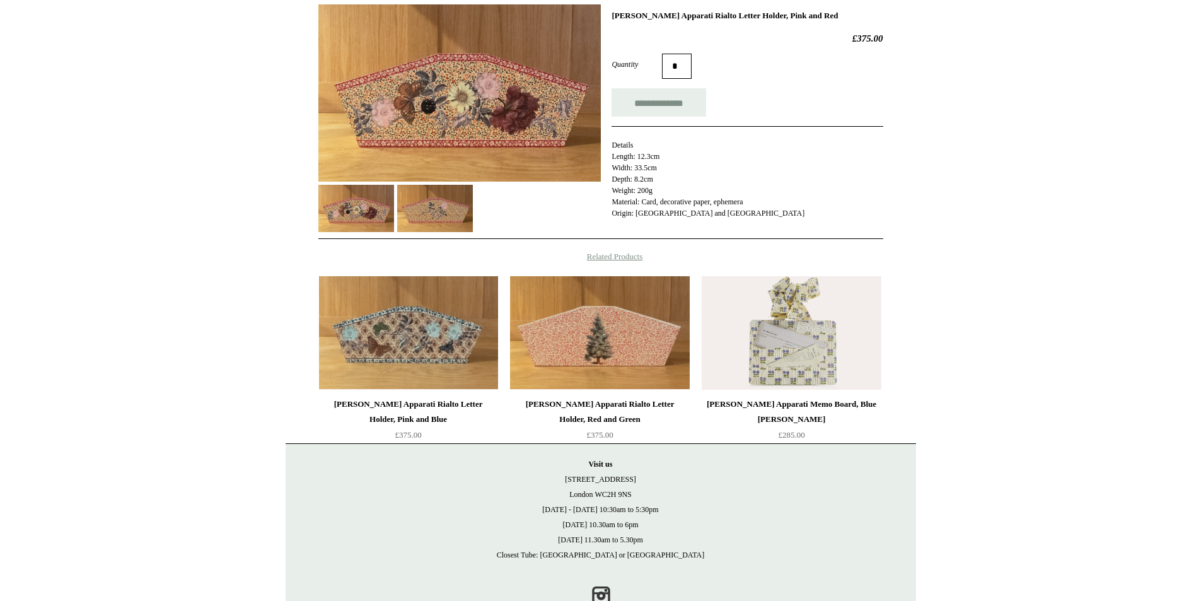
click at [818, 351] on img at bounding box center [791, 332] width 179 height 113
